Goal: Browse casually: Explore the website without a specific task or goal

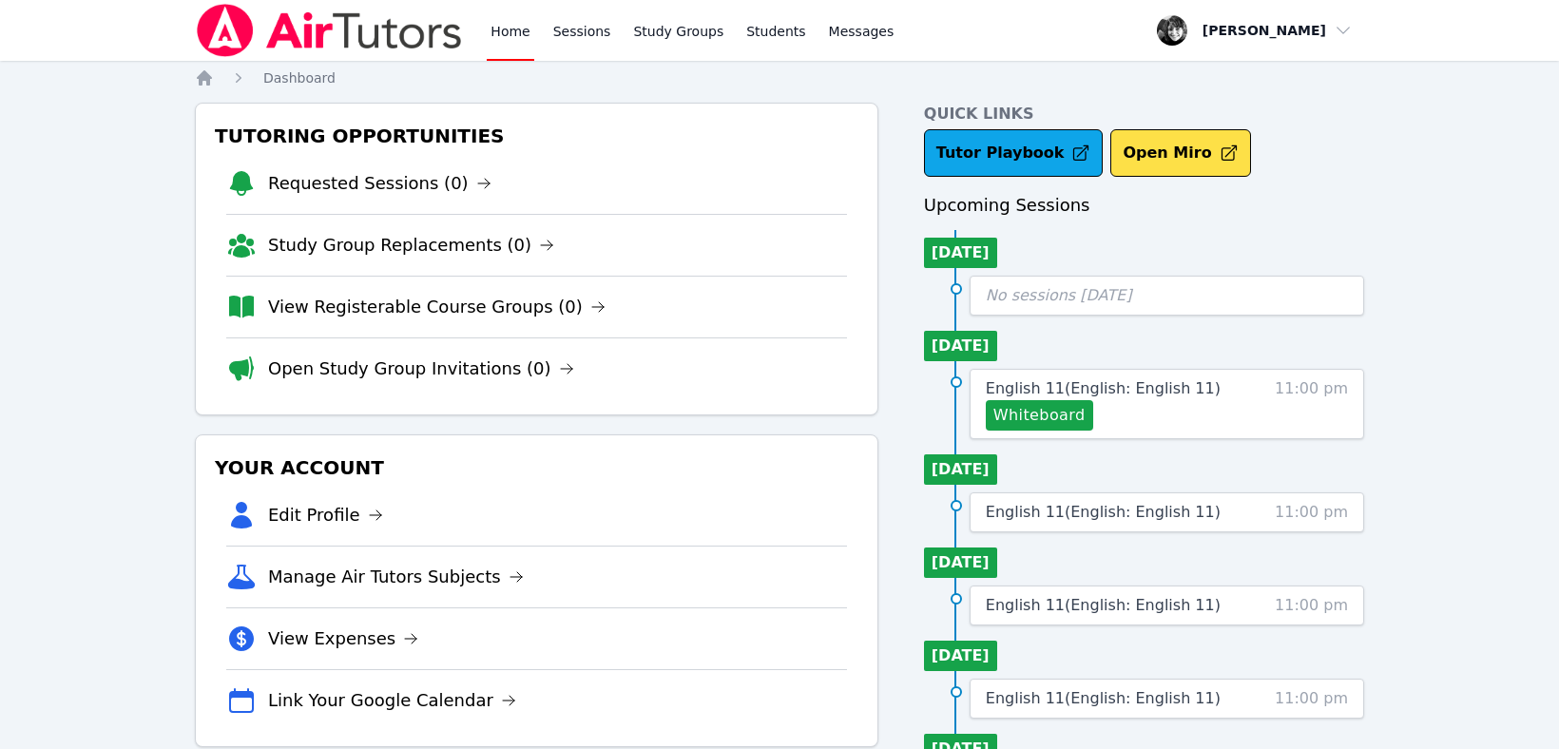
click at [1535, 474] on div "Home Sessions Study Groups Students Messages Open user menu [PERSON_NAME] Open …" at bounding box center [779, 661] width 1559 height 1323
